Goal: Browse casually

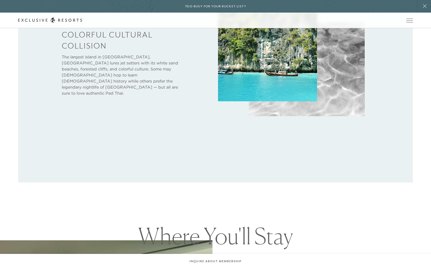
scroll to position [305, 0]
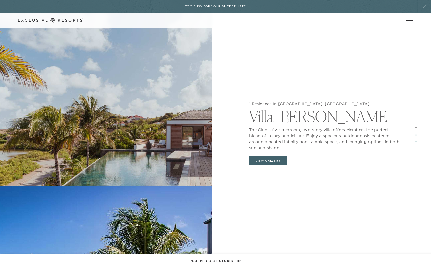
scroll to position [636, 0]
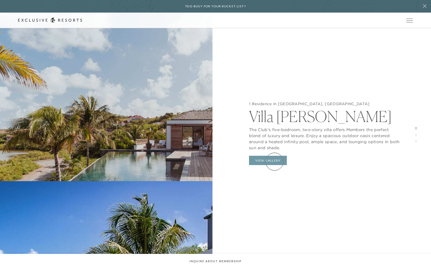
click at [273, 161] on button "View Gallery" at bounding box center [268, 161] width 38 height 10
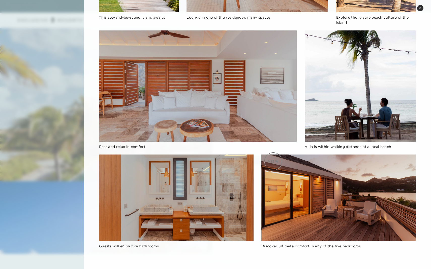
scroll to position [645, 0]
click at [42, 76] on div at bounding box center [215, 134] width 431 height 269
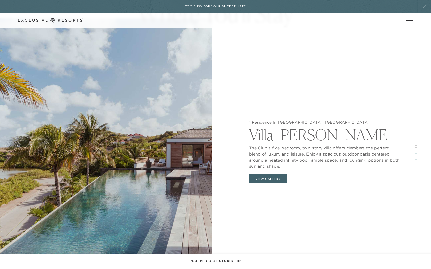
scroll to position [548, 0]
